Goal: Task Accomplishment & Management: Use online tool/utility

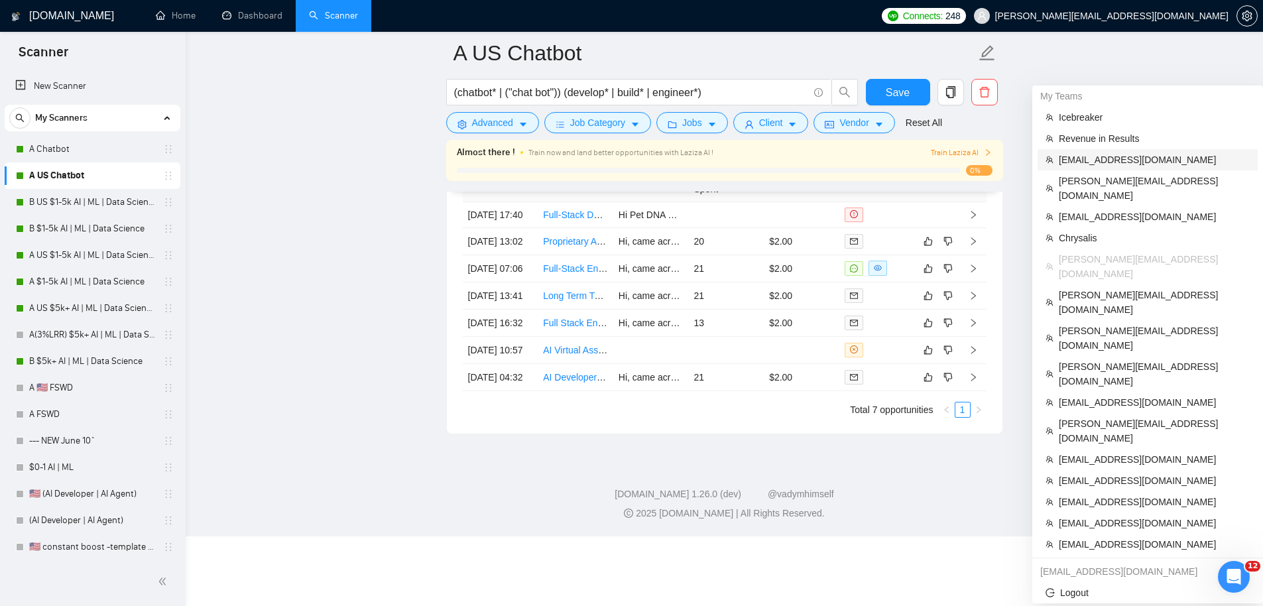
drag, startPoint x: 1086, startPoint y: 139, endPoint x: 1063, endPoint y: 7, distance: 133.3
click at [1086, 174] on span "[PERSON_NAME][EMAIL_ADDRESS][DOMAIN_NAME]" at bounding box center [1154, 188] width 191 height 29
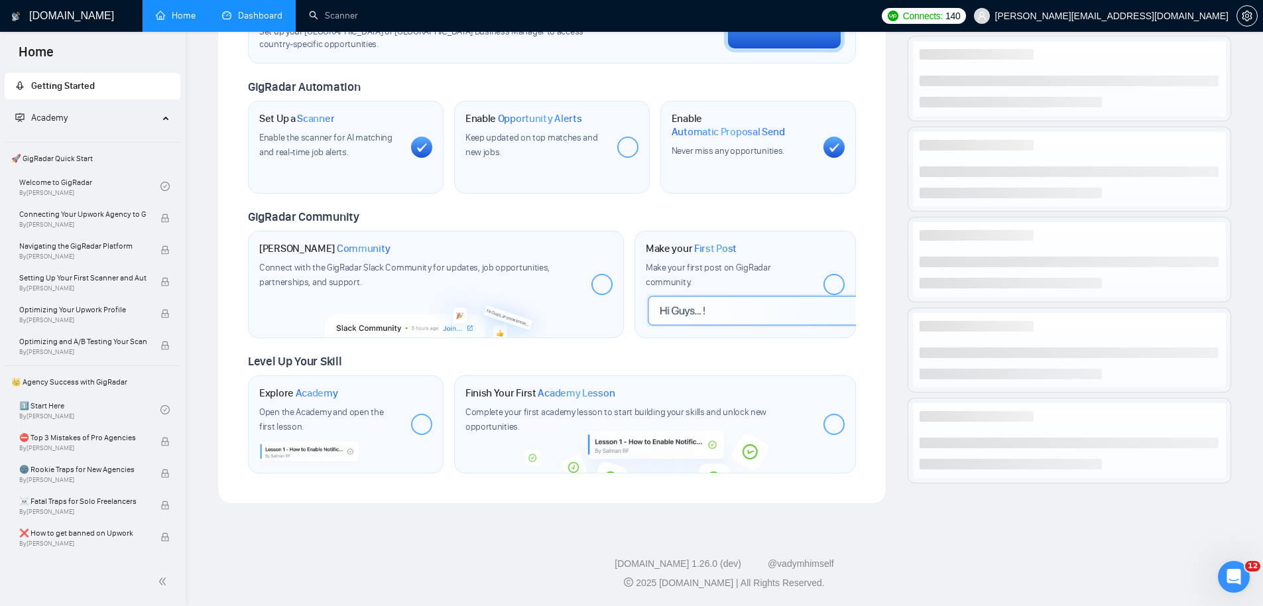
scroll to position [436, 0]
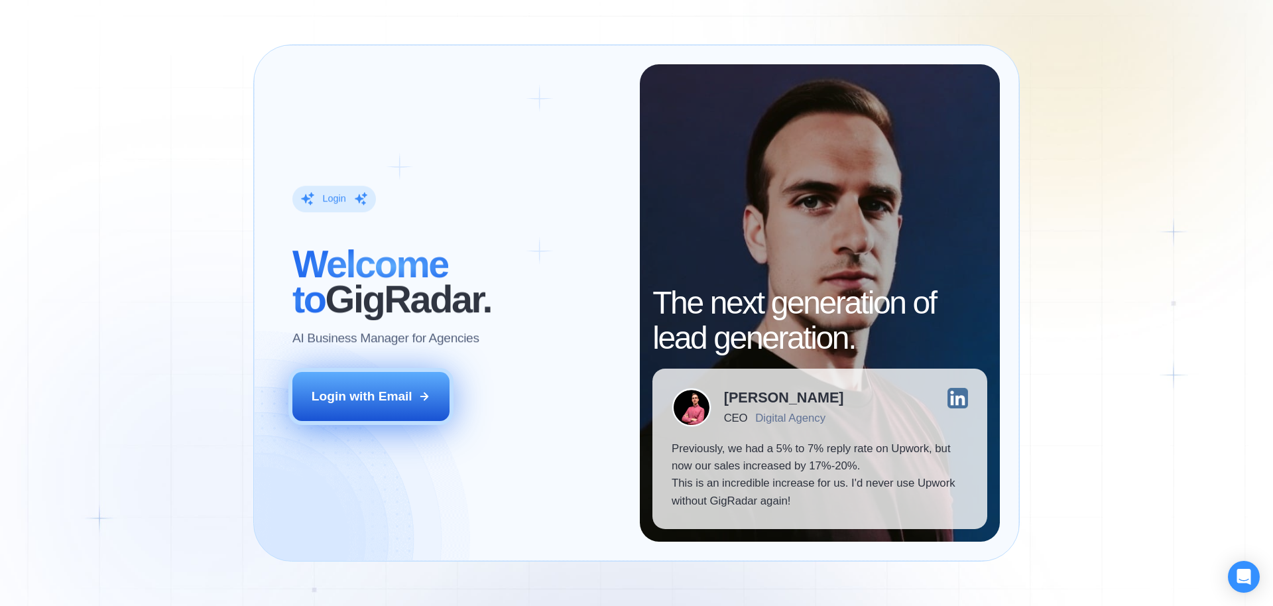
click at [340, 404] on div "Login with Email" at bounding box center [362, 396] width 101 height 17
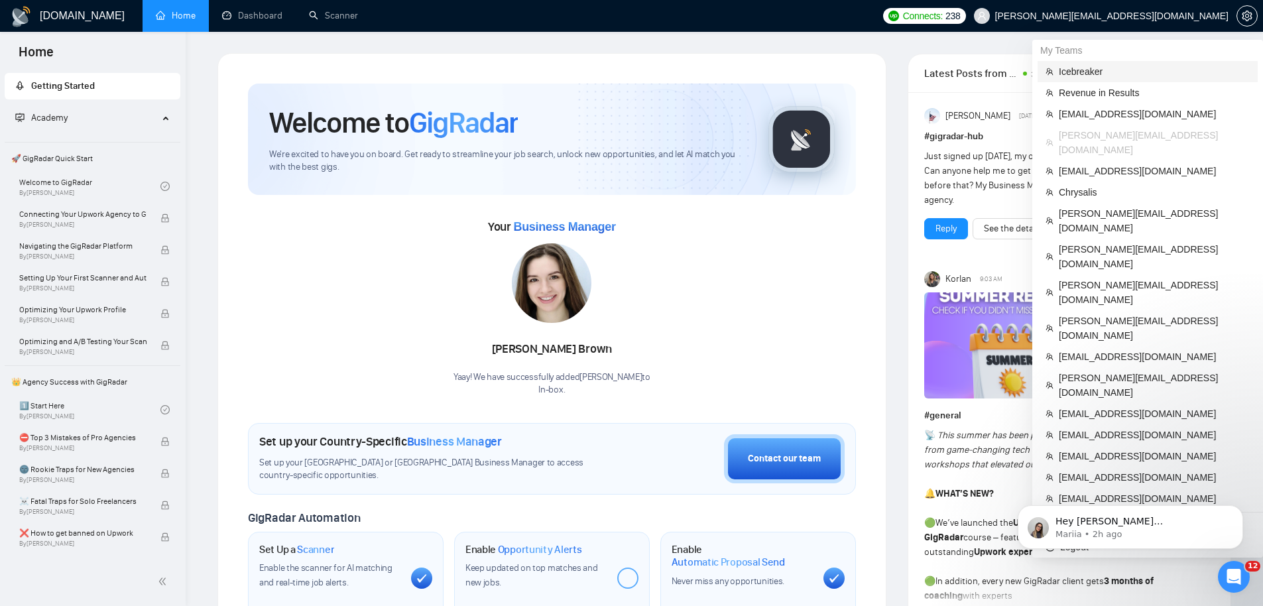
click at [1134, 70] on span "Icebreaker" at bounding box center [1154, 71] width 191 height 15
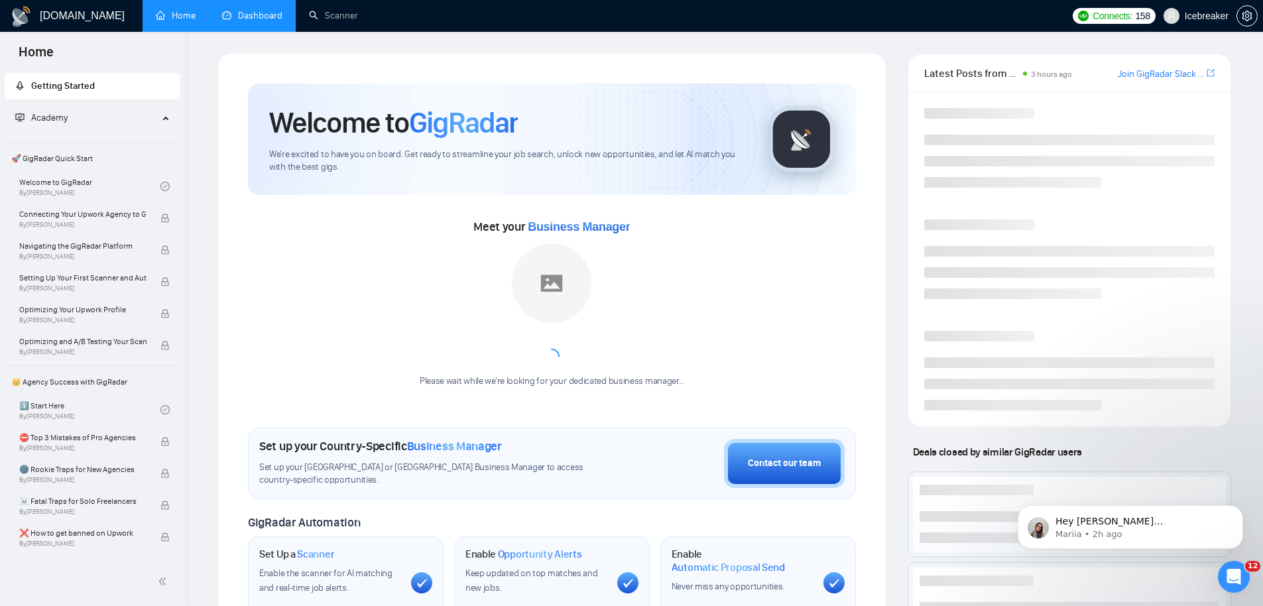
click at [239, 19] on link "Dashboard" at bounding box center [252, 15] width 60 height 11
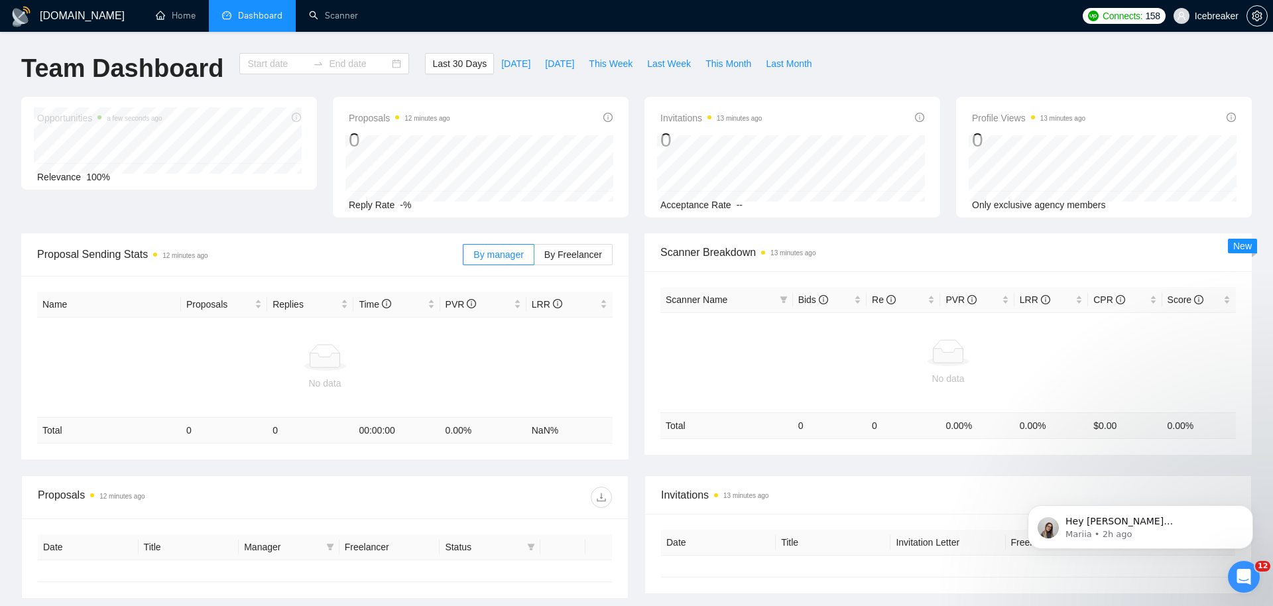
type input "2025-08-02"
type input "2025-09-01"
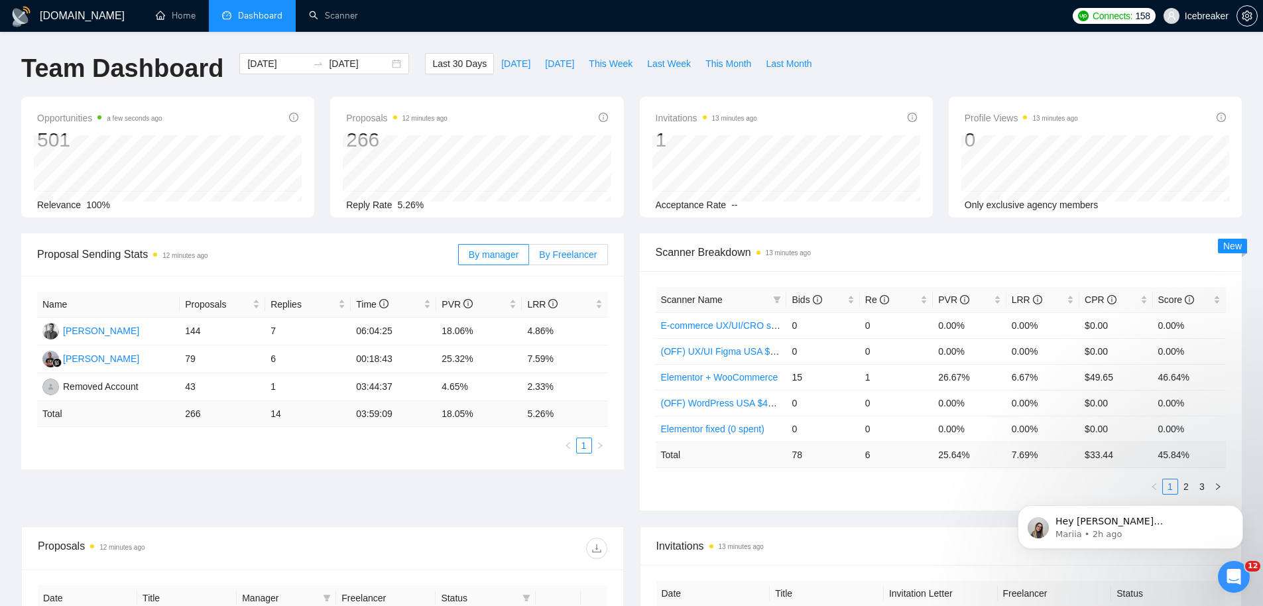
click at [575, 259] on label "By Freelancer" at bounding box center [568, 254] width 78 height 21
click at [529, 258] on input "By Freelancer" at bounding box center [529, 258] width 0 height 0
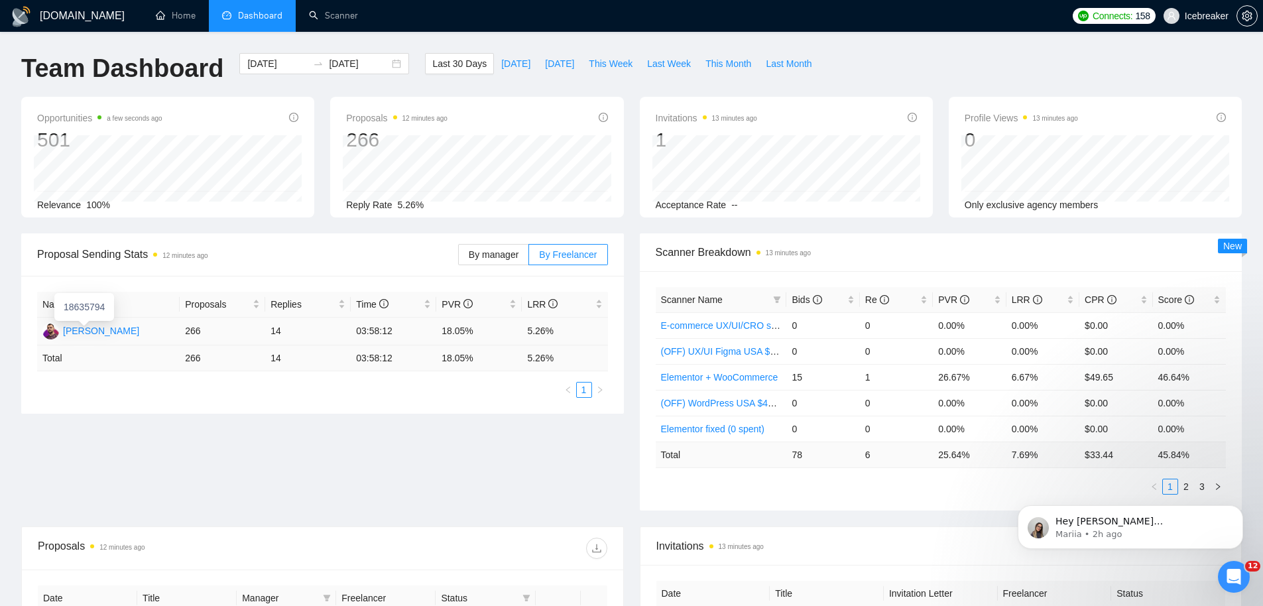
click at [84, 331] on div "Dmitrii Bilcenco" at bounding box center [101, 331] width 76 height 15
drag, startPoint x: 181, startPoint y: 329, endPoint x: 225, endPoint y: 328, distance: 44.4
click at [225, 328] on td "266" at bounding box center [223, 332] width 86 height 28
click at [339, 10] on link "Scanner" at bounding box center [333, 15] width 49 height 11
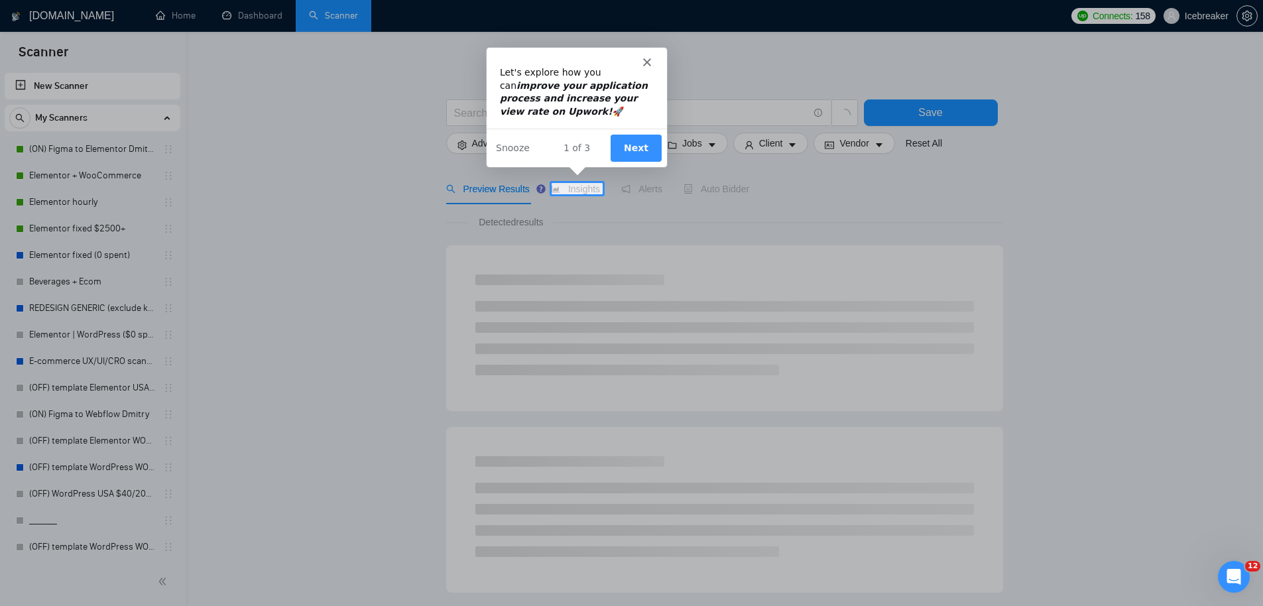
click at [83, 149] on div "Product tour overlay" at bounding box center [631, 303] width 1263 height 606
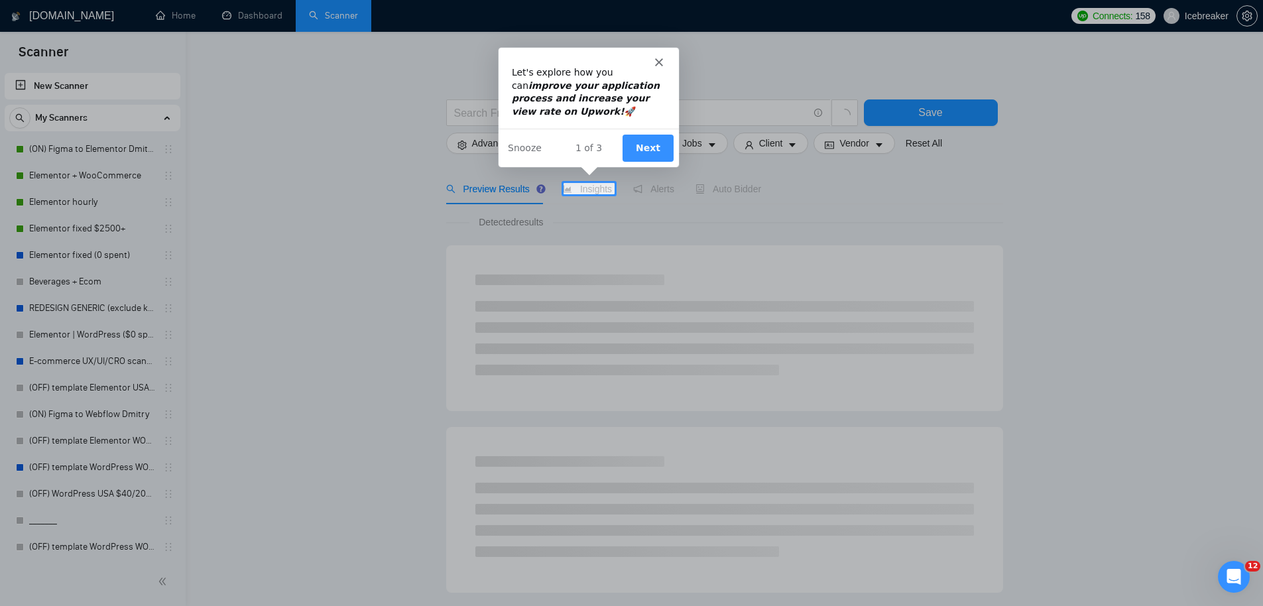
click at [659, 62] on polygon "Close" at bounding box center [658, 61] width 8 height 8
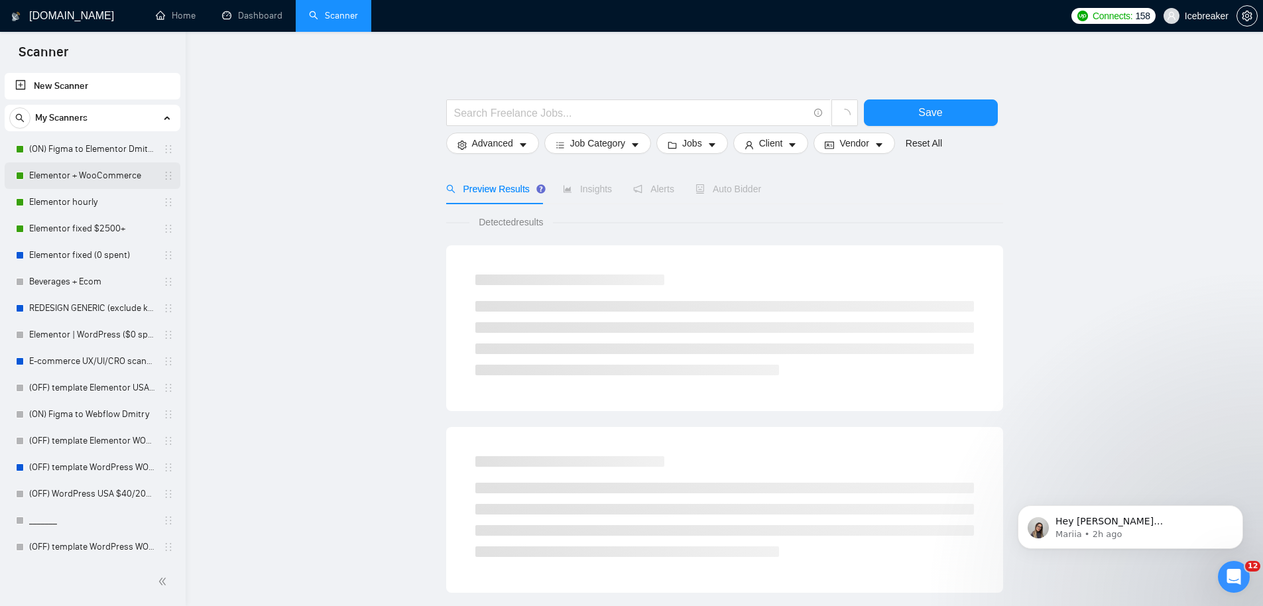
click at [69, 178] on link "Elementor + WooCommerce" at bounding box center [92, 175] width 126 height 27
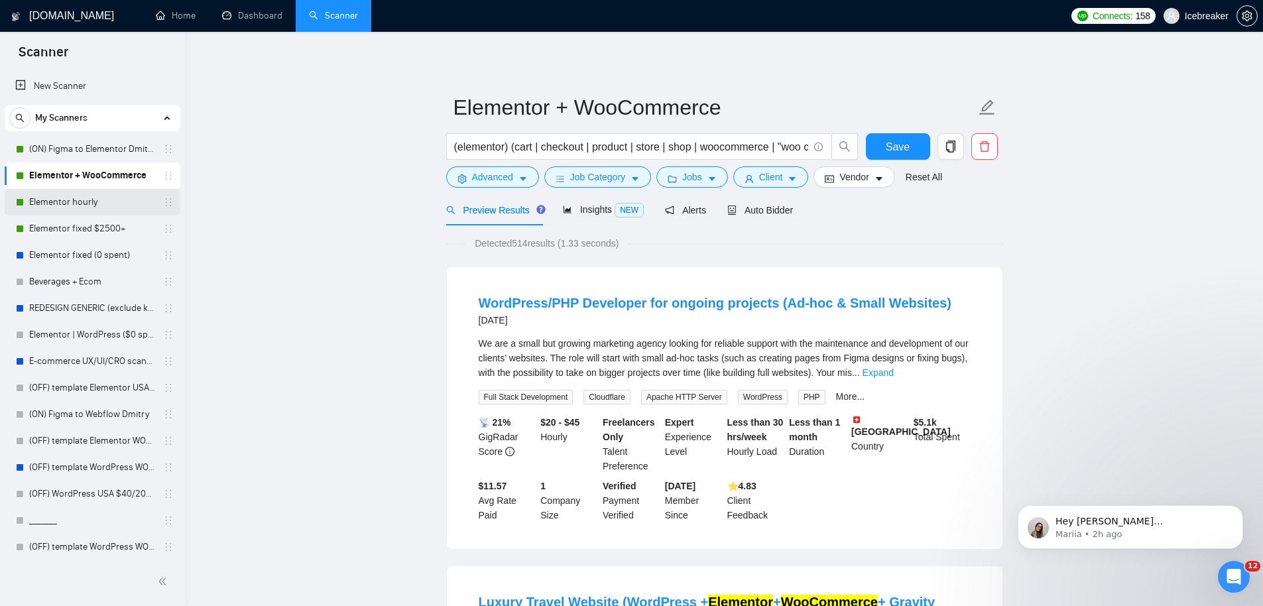
click at [53, 200] on link "Elementor hourly" at bounding box center [92, 202] width 126 height 27
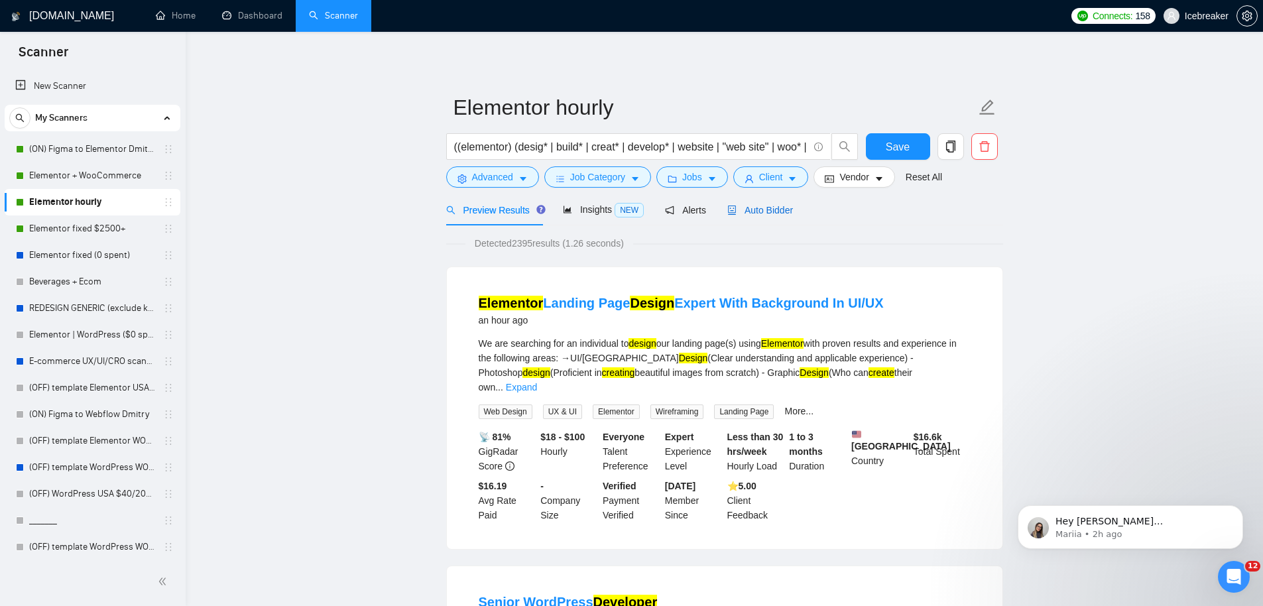
click at [774, 211] on span "Auto Bidder" at bounding box center [760, 210] width 66 height 11
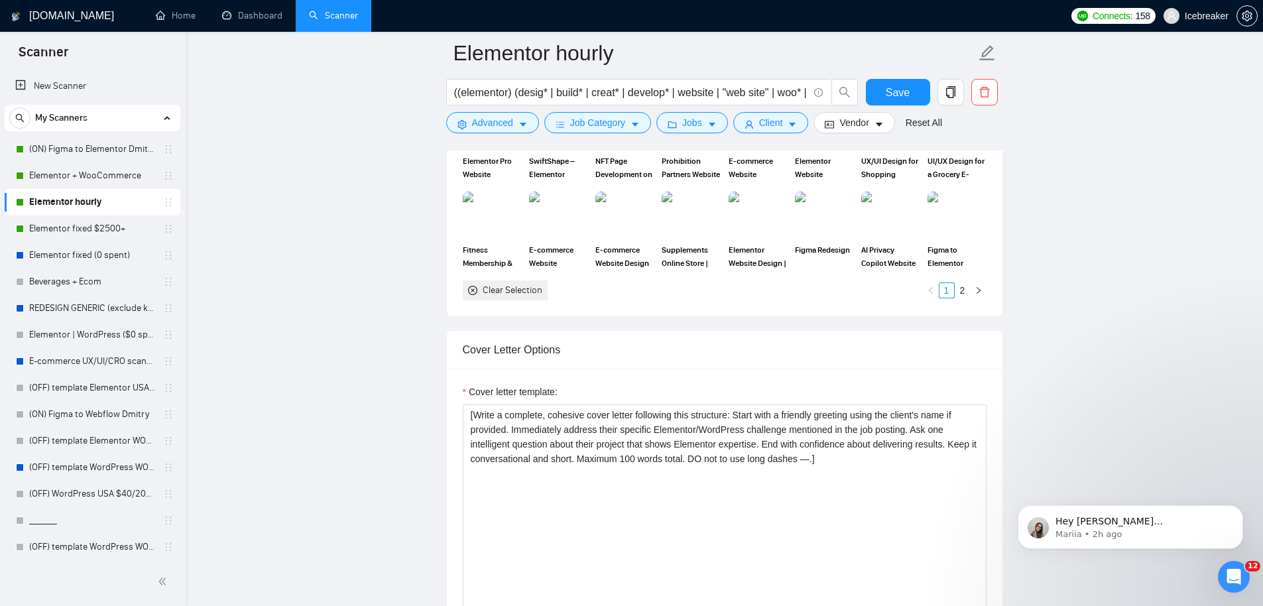
scroll to position [1354, 0]
